Goal: Book appointment/travel/reservation

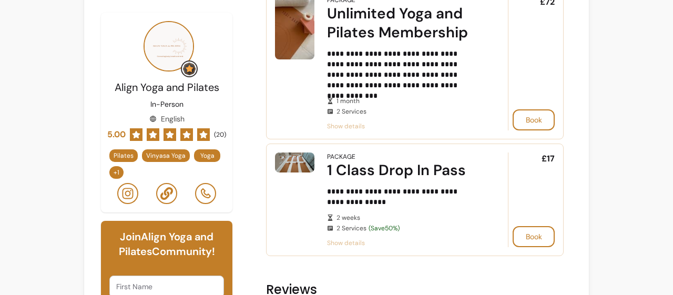
scroll to position [806, 0]
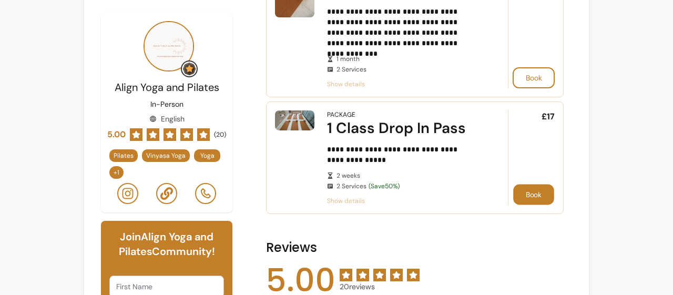
click at [523, 192] on button "Book" at bounding box center [533, 194] width 41 height 20
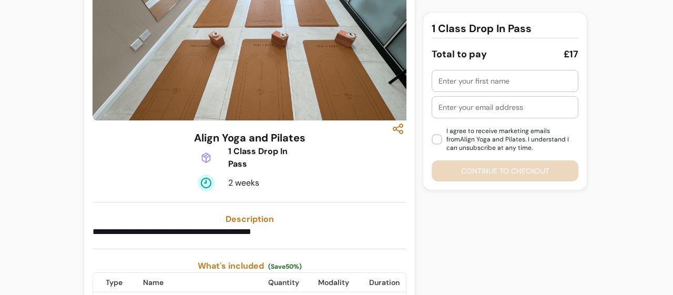
scroll to position [13, 0]
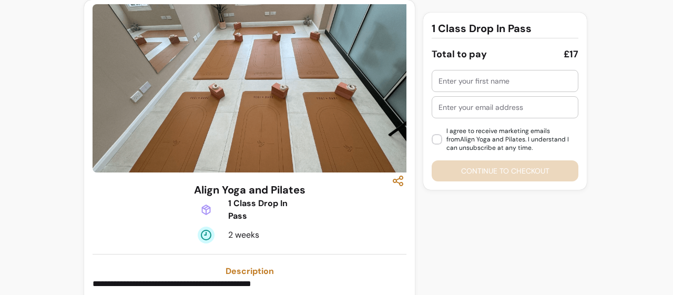
click at [463, 89] on div at bounding box center [504, 80] width 133 height 21
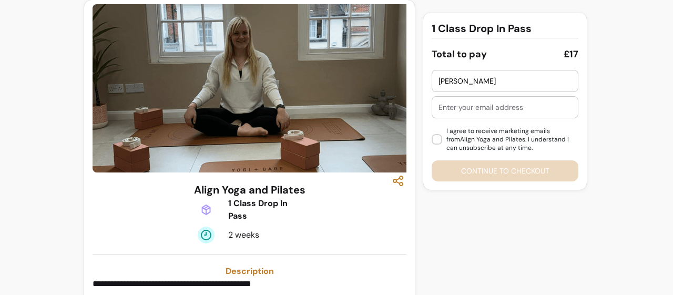
type input "[PERSON_NAME]"
click at [452, 106] on input "text" at bounding box center [504, 107] width 133 height 11
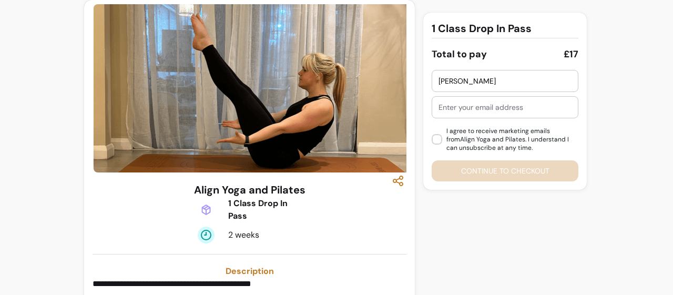
type input "[PERSON_NAME][EMAIL_ADDRESS][DOMAIN_NAME]"
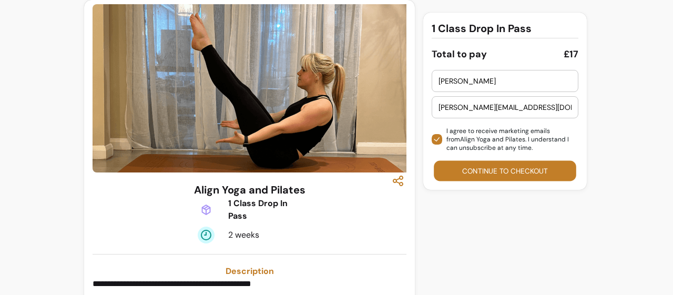
click at [490, 170] on button "Continue to checkout" at bounding box center [505, 171] width 142 height 20
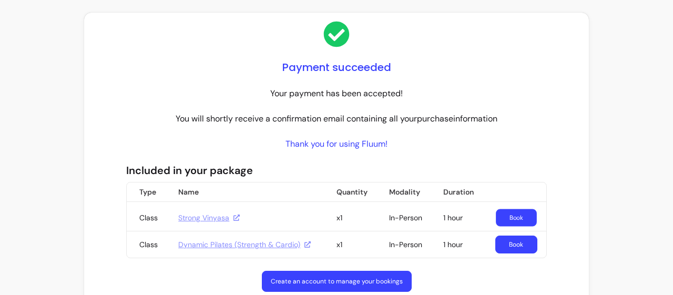
click at [505, 215] on link "Book" at bounding box center [516, 217] width 41 height 17
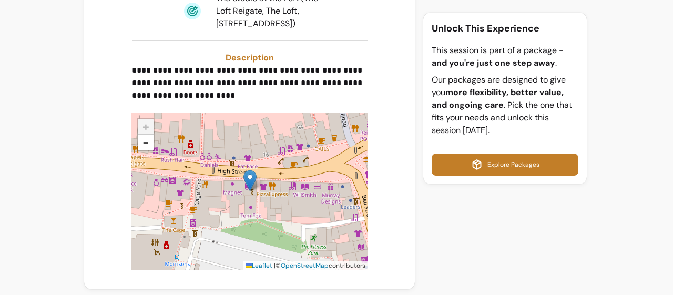
scroll to position [241, 0]
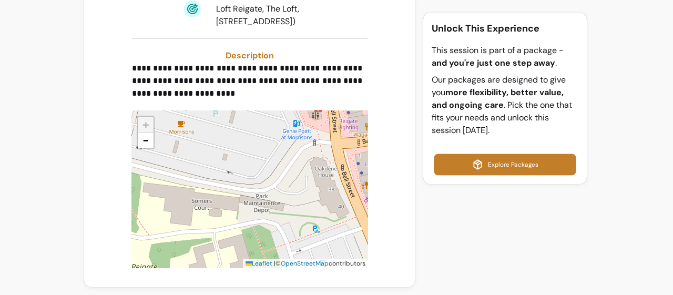
click at [505, 163] on link "Explore Packages" at bounding box center [505, 165] width 142 height 22
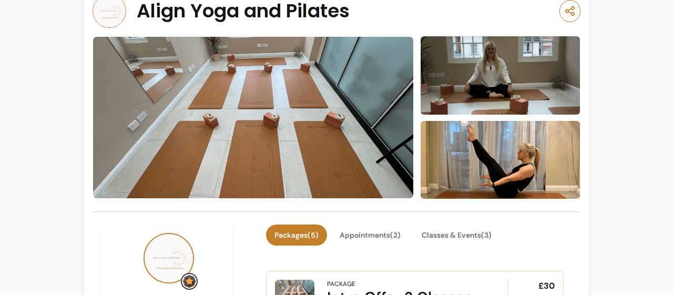
scroll to position [25, 0]
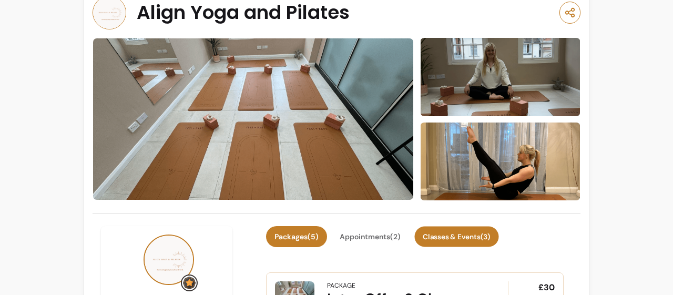
click at [467, 238] on button "Classes & Events ( 3 )" at bounding box center [456, 236] width 84 height 20
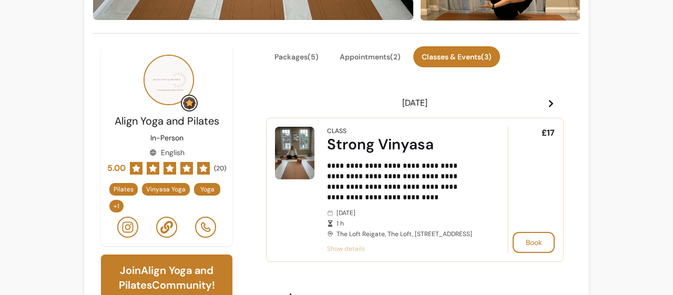
scroll to position [204, 0]
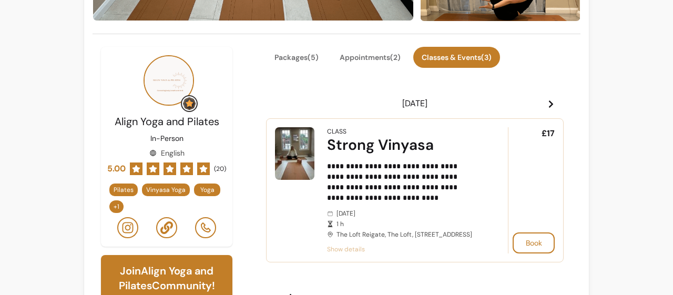
click at [337, 253] on span "Show details" at bounding box center [402, 249] width 151 height 8
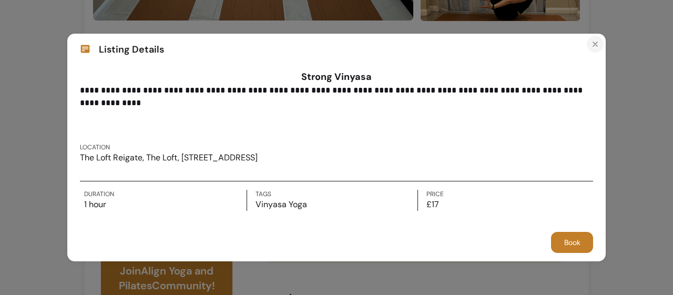
click at [602, 40] on button "Close" at bounding box center [594, 44] width 17 height 17
